Goal: Information Seeking & Learning: Check status

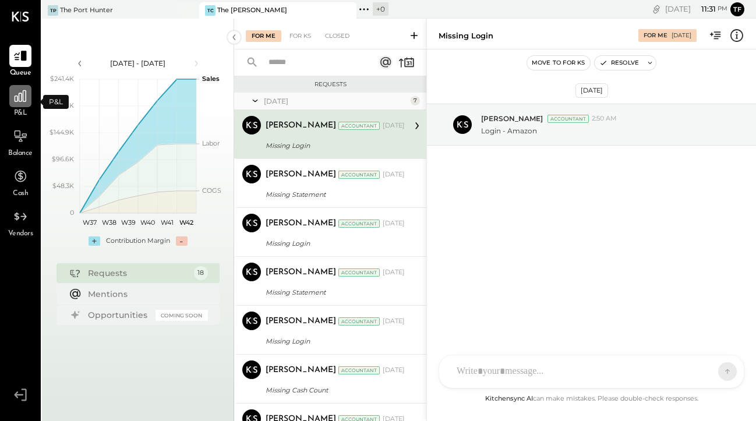
click at [22, 98] on icon at bounding box center [21, 96] width 12 height 12
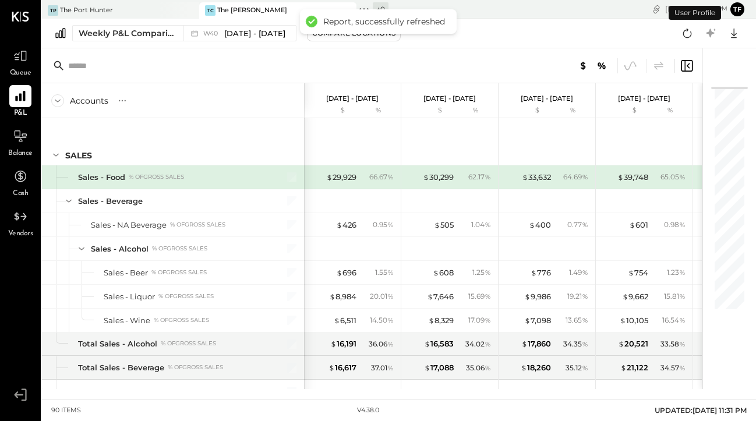
click at [129, 1] on div "TP The Port [PERSON_NAME] The [PERSON_NAME] + 0 Pinned Locations ( 2 ) The [GEO…" at bounding box center [250, 9] width 417 height 19
click at [129, 8] on div "TP The Port Hunter" at bounding box center [112, 10] width 140 height 10
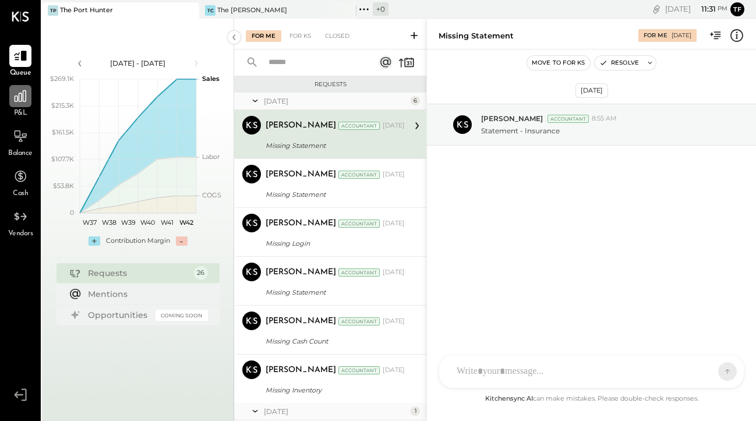
click at [18, 96] on icon at bounding box center [20, 96] width 15 height 15
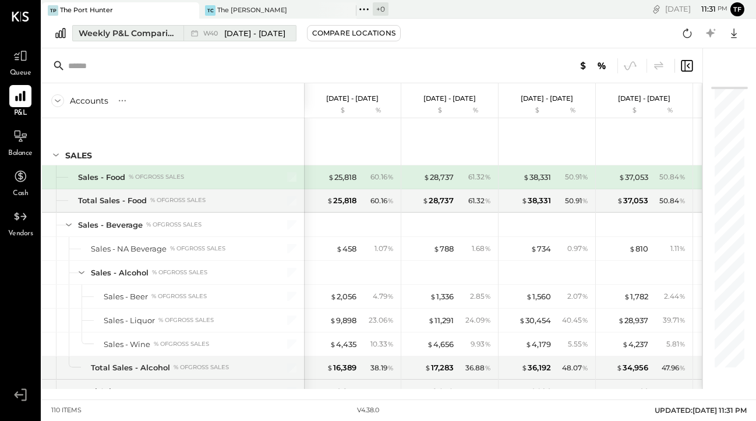
click at [142, 30] on div "Weekly P&L Comparison" at bounding box center [128, 33] width 98 height 12
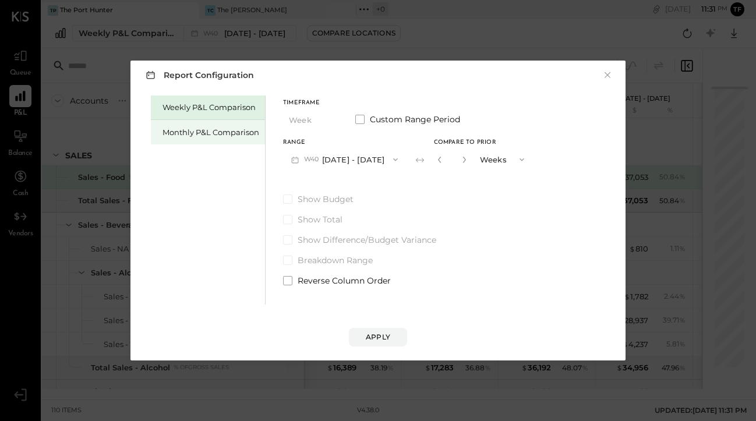
click at [244, 129] on div "Monthly P&L Comparison" at bounding box center [210, 132] width 97 height 11
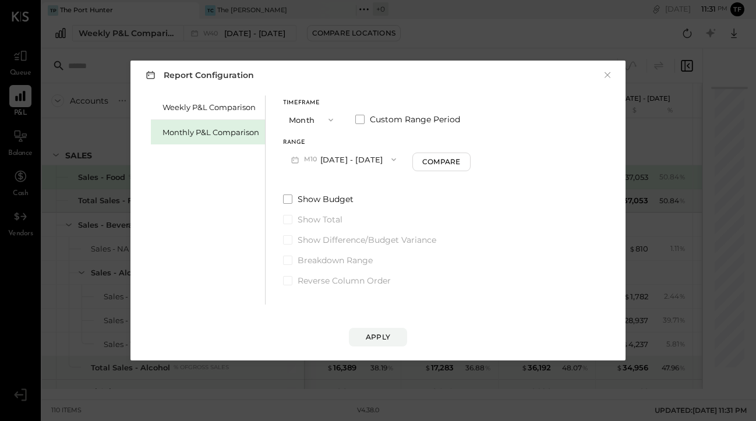
click at [321, 119] on span "button" at bounding box center [327, 119] width 15 height 9
click at [318, 158] on div "YTD" at bounding box center [312, 161] width 57 height 21
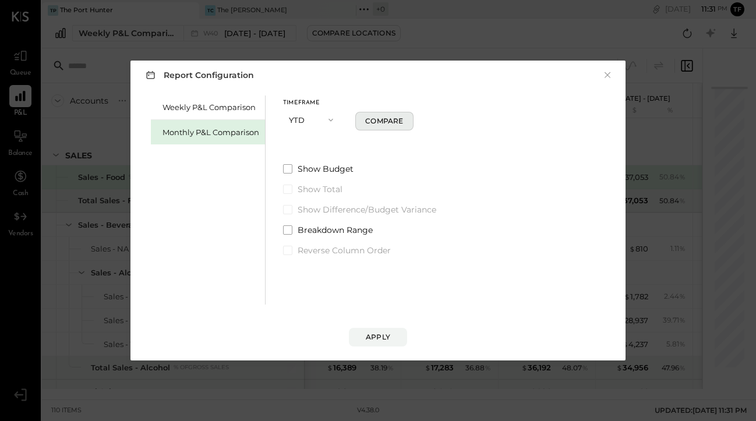
click at [388, 121] on div "Compare" at bounding box center [384, 121] width 38 height 10
click at [285, 209] on span at bounding box center [287, 209] width 9 height 9
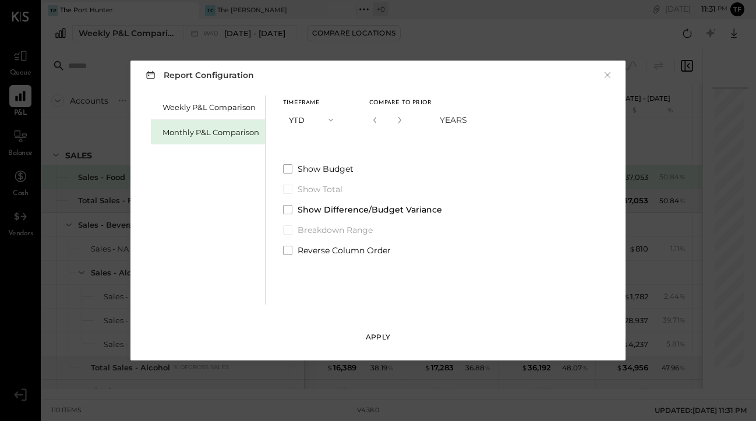
click at [387, 339] on div "Apply" at bounding box center [378, 337] width 24 height 10
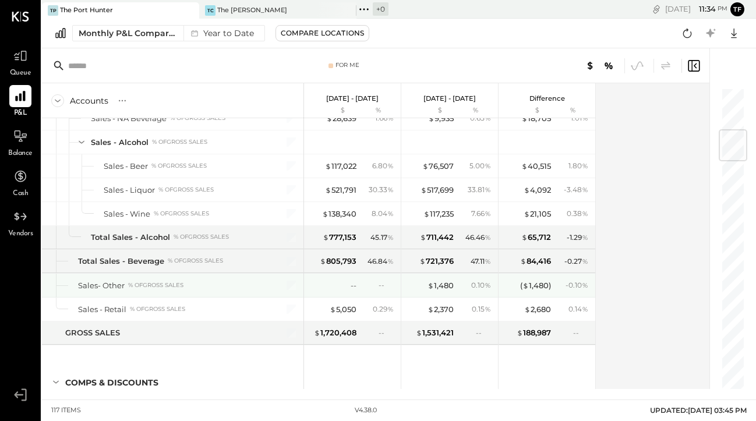
scroll to position [358, 0]
